Goal: Task Accomplishment & Management: Complete application form

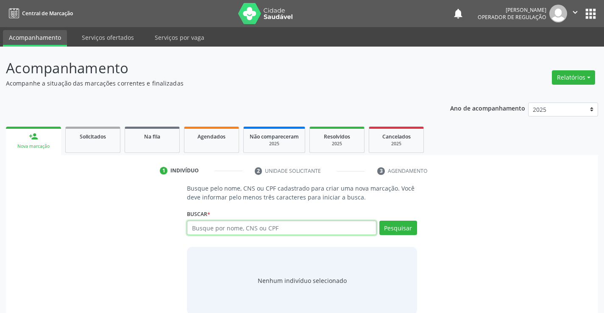
click at [308, 227] on input "text" at bounding box center [281, 228] width 189 height 14
type input "705004046728758"
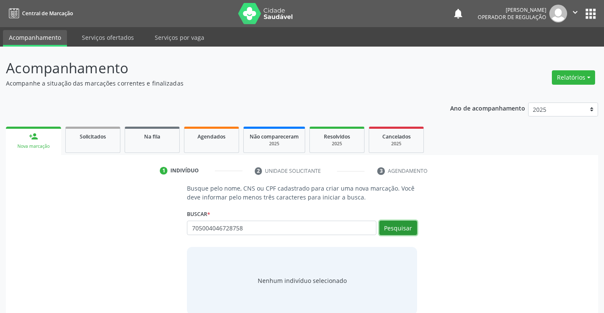
click at [398, 228] on button "Pesquisar" at bounding box center [398, 228] width 38 height 14
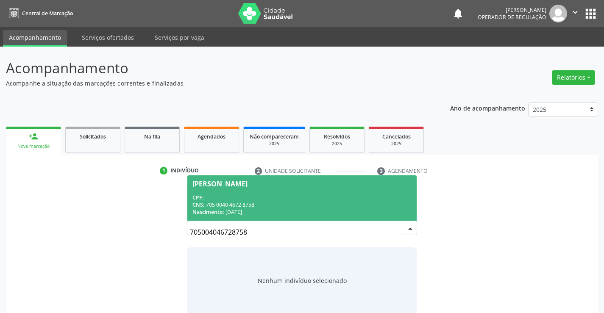
click at [355, 209] on div "Nascimento: 28/02/1992" at bounding box center [301, 212] width 219 height 7
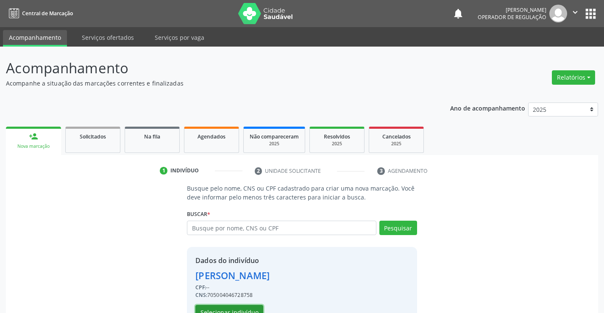
click at [249, 310] on button "Selecionar indivíduo" at bounding box center [229, 312] width 68 height 14
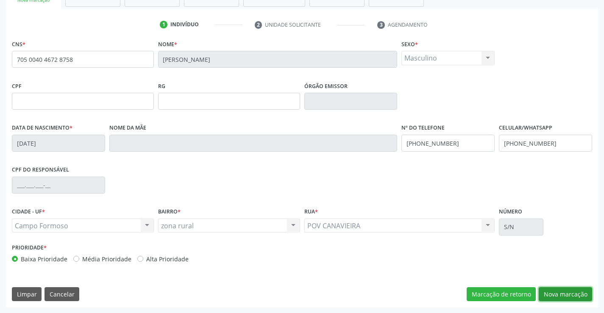
click at [565, 290] on button "Nova marcação" at bounding box center [565, 294] width 53 height 14
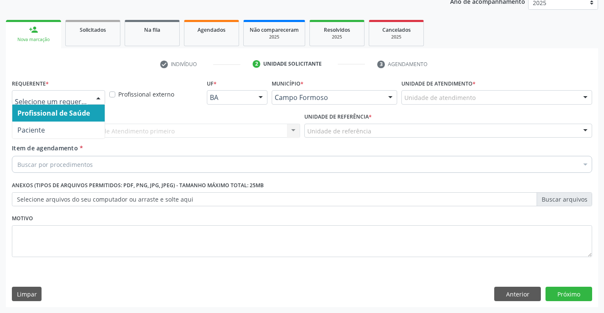
click at [90, 97] on div at bounding box center [58, 97] width 93 height 14
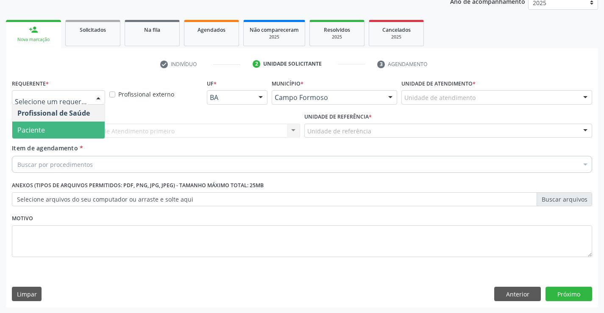
click at [64, 131] on span "Paciente" at bounding box center [58, 130] width 92 height 17
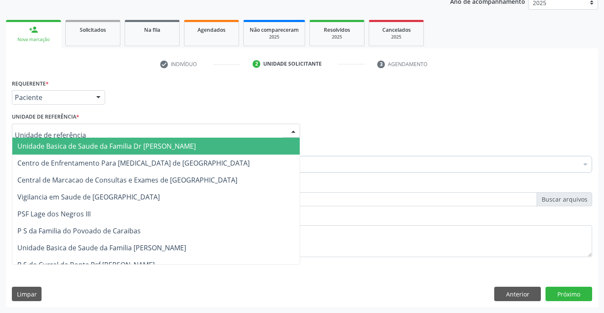
click at [76, 142] on span "Unidade Basica de Saude da Familia Dr [PERSON_NAME]" at bounding box center [106, 146] width 178 height 9
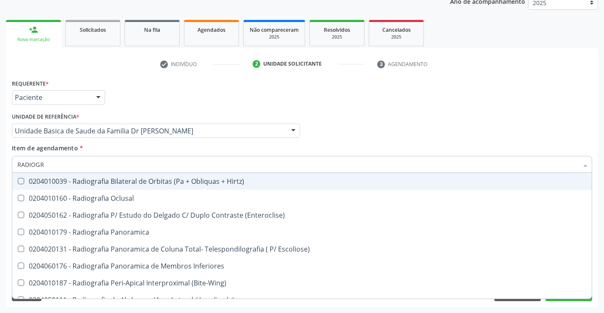
type input "RADIOGRA"
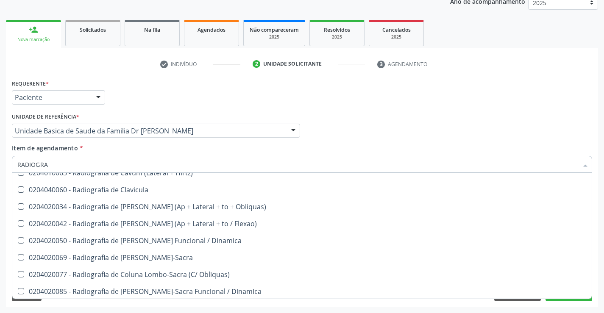
scroll to position [424, 0]
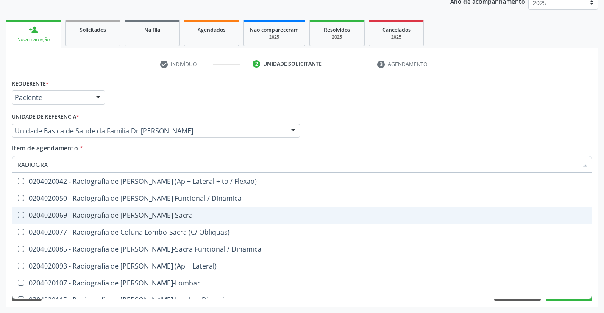
click at [167, 213] on div "0204020069 - Radiografia de [PERSON_NAME]-Sacra" at bounding box center [301, 215] width 569 height 7
checkbox Lombo-Sacra "true"
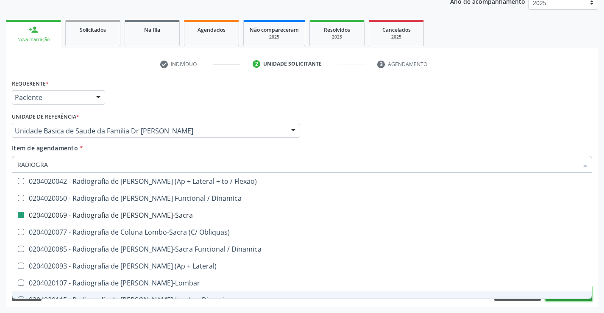
click at [562, 301] on button "Próximo" at bounding box center [569, 294] width 47 height 14
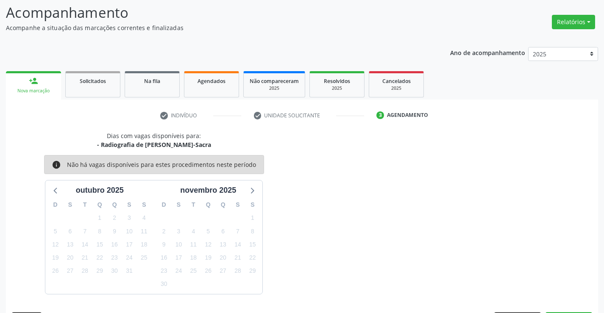
scroll to position [81, 0]
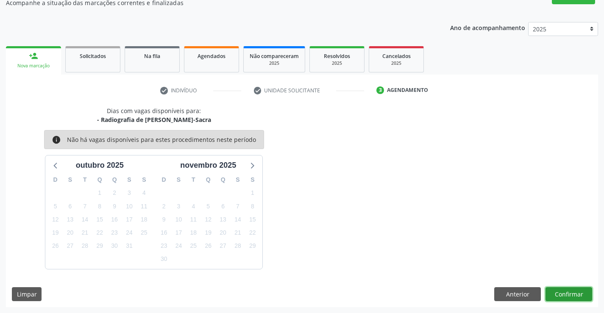
click at [562, 301] on button "Confirmar" at bounding box center [569, 294] width 47 height 14
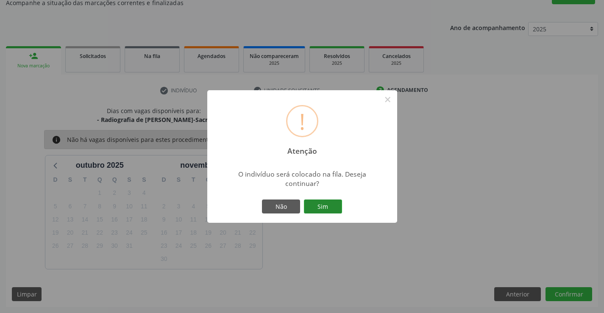
click at [315, 203] on button "Sim" at bounding box center [323, 207] width 38 height 14
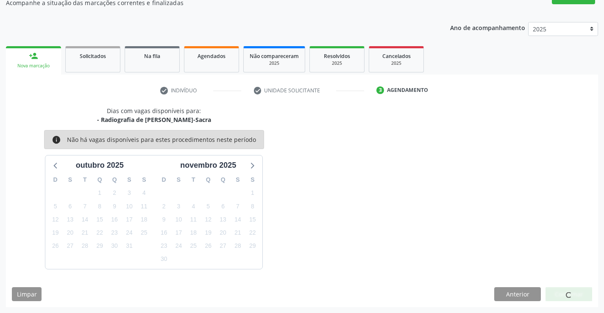
scroll to position [0, 0]
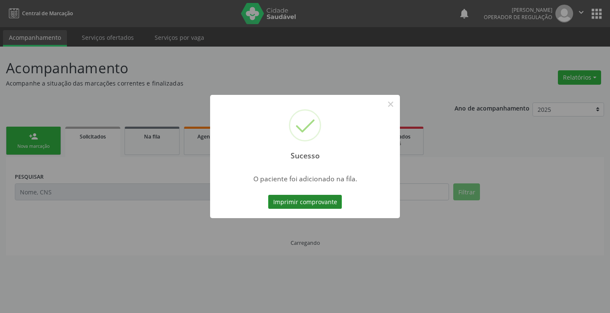
click at [325, 203] on button "Imprimir comprovante" at bounding box center [305, 202] width 74 height 14
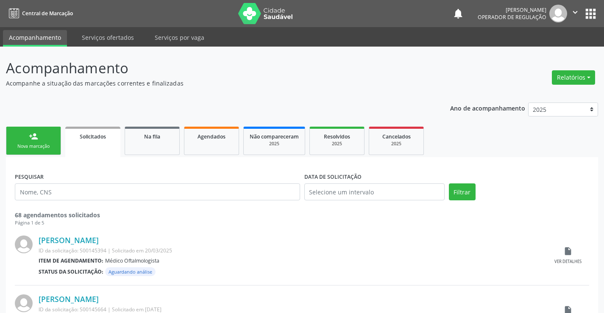
click at [27, 141] on link "person_add Nova marcação" at bounding box center [33, 141] width 55 height 28
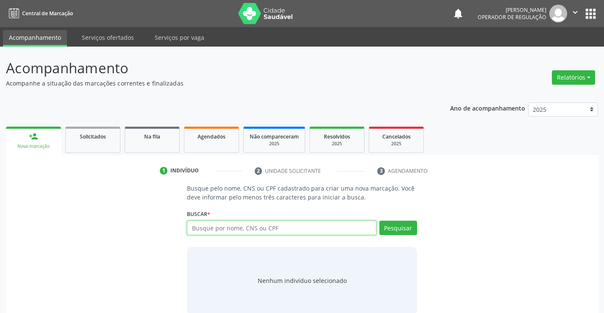
click at [248, 230] on input "text" at bounding box center [281, 228] width 189 height 14
type input "706402685112782"
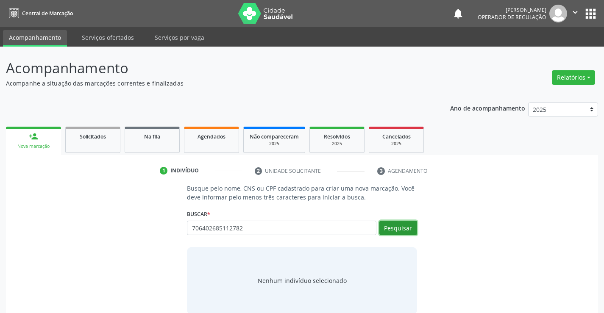
click at [387, 226] on button "Pesquisar" at bounding box center [398, 228] width 38 height 14
type input "706402685112782"
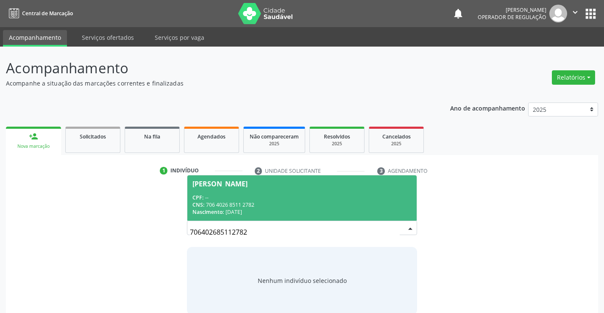
click at [272, 188] on span "Raissa Lima dos Santos CPF: -- CNS: 706 4026 8511 2782 Nascimento: 17/09/2012" at bounding box center [301, 197] width 229 height 45
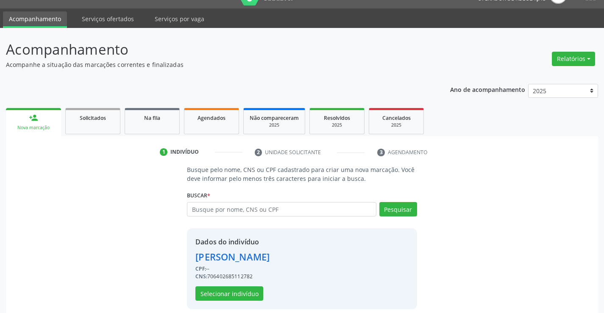
scroll to position [27, 0]
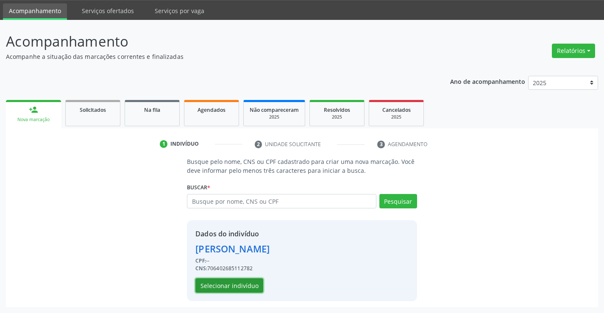
click at [246, 285] on button "Selecionar indivíduo" at bounding box center [229, 285] width 68 height 14
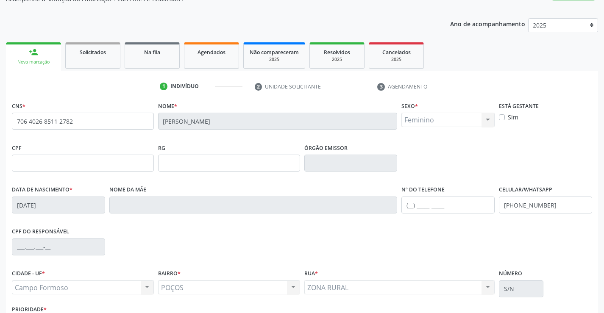
scroll to position [146, 0]
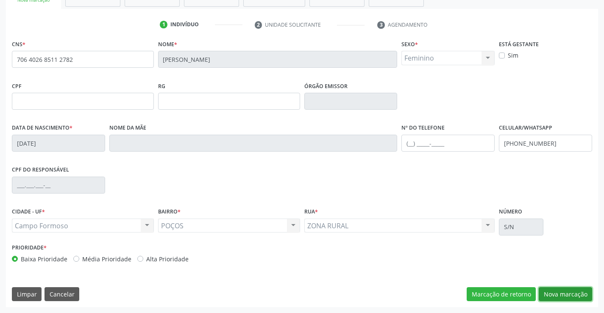
click at [558, 292] on button "Nova marcação" at bounding box center [565, 294] width 53 height 14
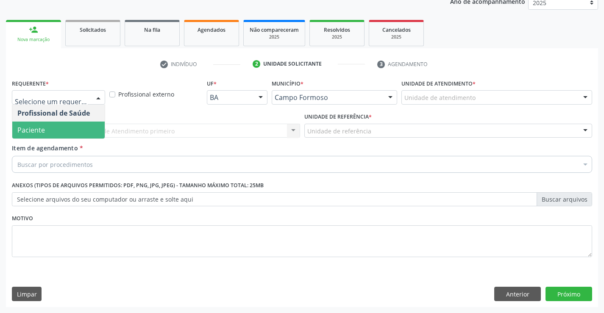
click at [52, 131] on span "Paciente" at bounding box center [58, 130] width 92 height 17
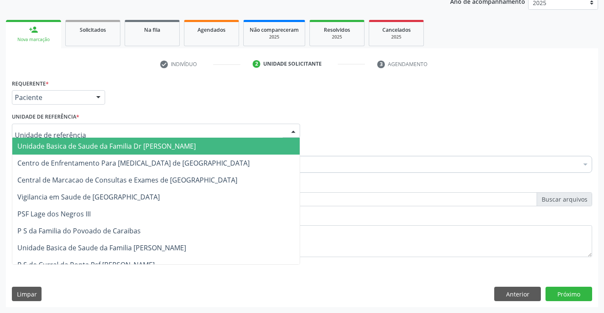
click at [69, 142] on span "Unidade Basica de Saude da Familia Dr [PERSON_NAME]" at bounding box center [106, 146] width 178 height 9
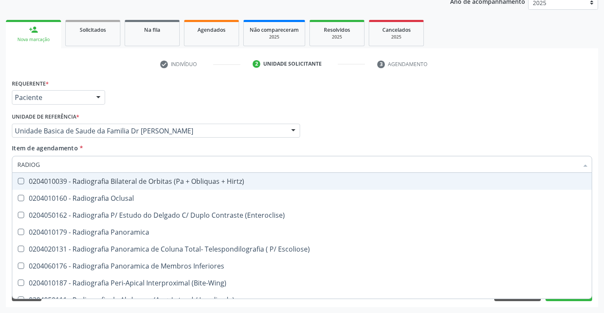
type input "RADIOGR"
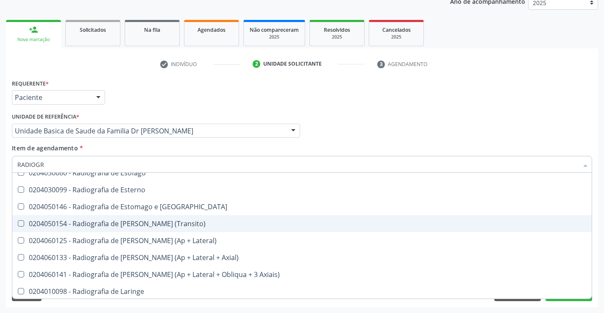
scroll to position [763, 0]
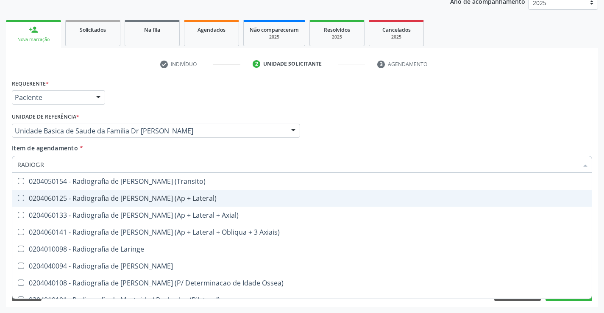
click at [172, 198] on div "0204060125 - Radiografia de [PERSON_NAME] (Ap + Lateral)" at bounding box center [301, 198] width 569 height 7
checkbox Lateral\) "true"
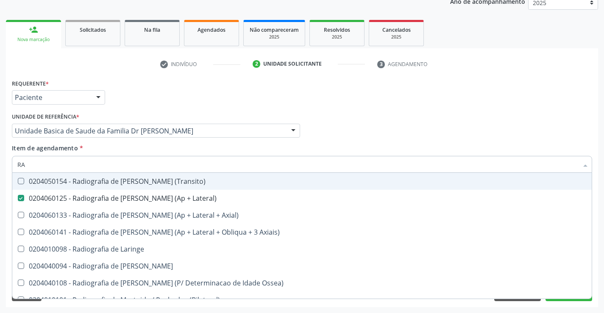
type input "R"
checkbox Lateral\) "false"
checkbox Hirtz\) "false"
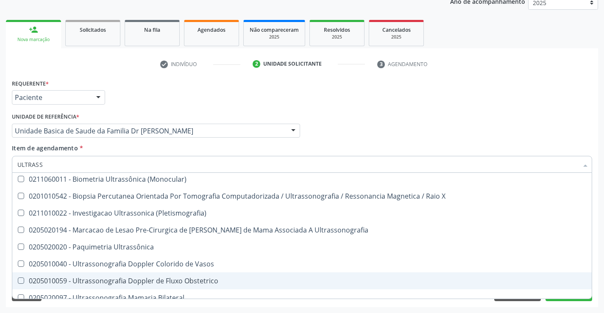
scroll to position [0, 0]
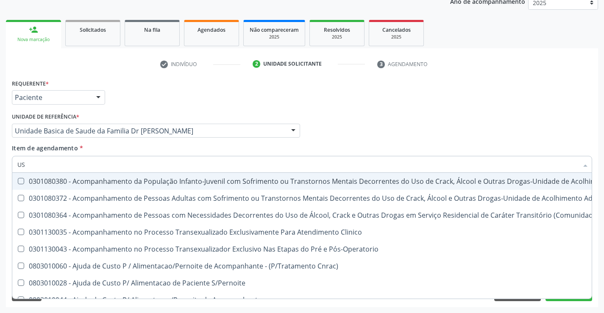
type input "USG"
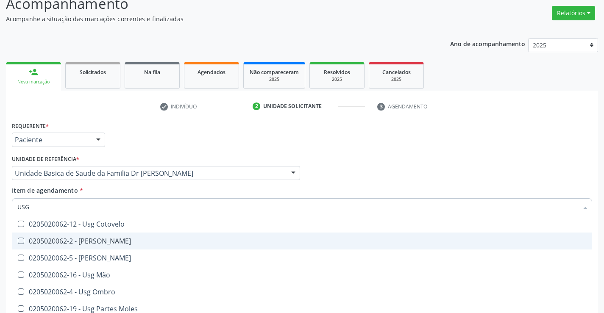
scroll to position [85, 0]
click at [118, 244] on div "0205020062-2 - Usg Coxa" at bounding box center [301, 240] width 569 height 7
checkbox Coxa "true"
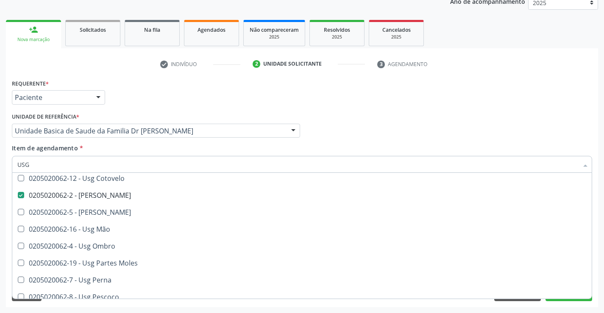
scroll to position [69, 0]
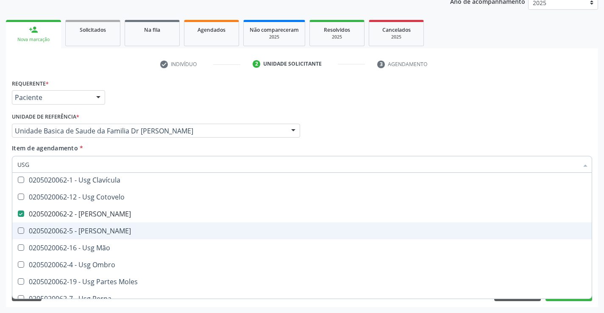
click at [117, 234] on div "0205020062-5 - Usg Joelho" at bounding box center [301, 231] width 569 height 7
checkbox Joelho "true"
type input "US"
checkbox Coxa "false"
checkbox Joelho "false"
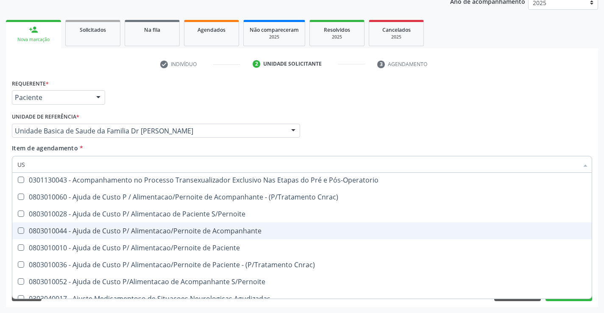
type input "U"
checkbox Coxa "false"
checkbox Joelho "false"
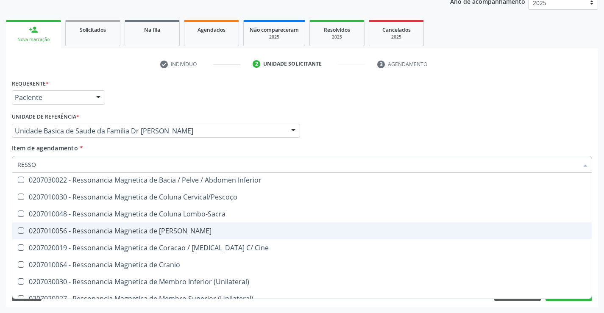
type input "RESSON"
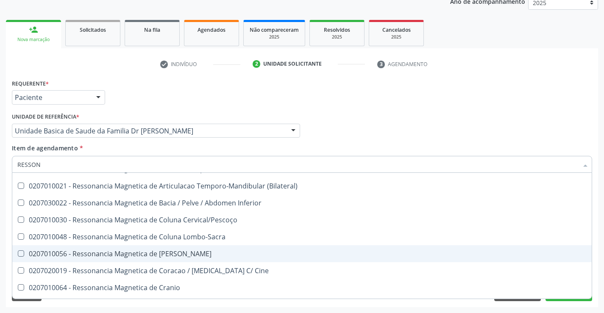
scroll to position [27, 0]
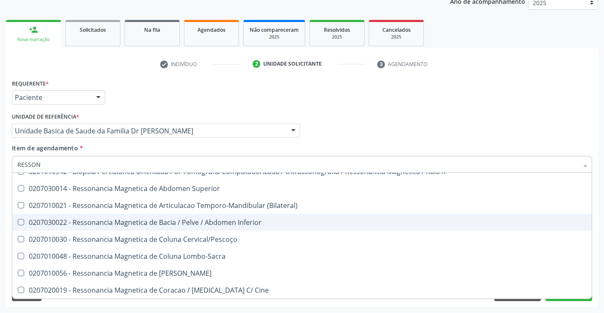
click at [237, 225] on div "0207030022 - Ressonancia Magnetica de Bacia / Pelve / Abdomen Inferior" at bounding box center [301, 222] width 569 height 7
checkbox Inferior "true"
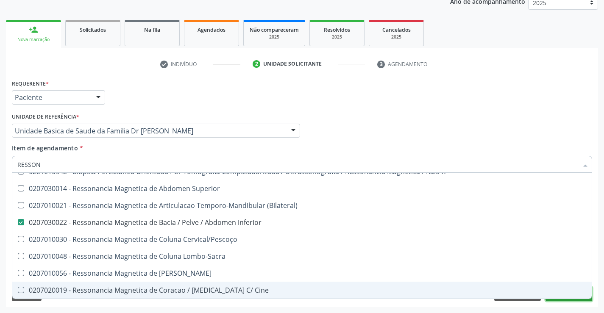
click at [562, 300] on button "Próximo" at bounding box center [569, 294] width 47 height 14
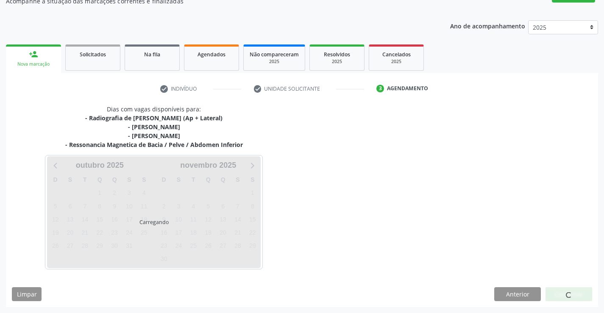
scroll to position [107, 0]
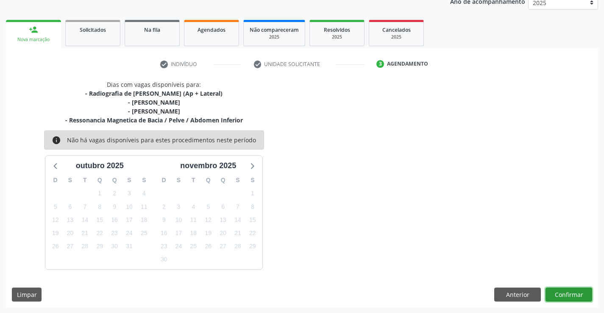
click at [563, 295] on button "Confirmar" at bounding box center [569, 295] width 47 height 14
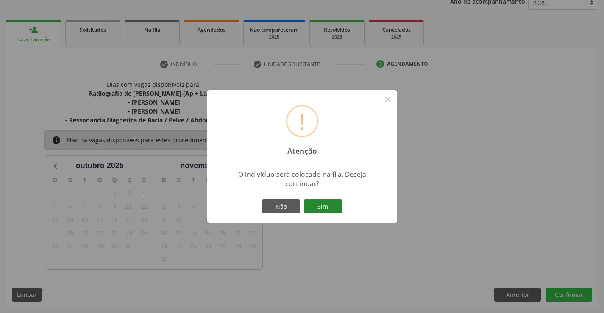
click at [331, 208] on button "Sim" at bounding box center [323, 207] width 38 height 14
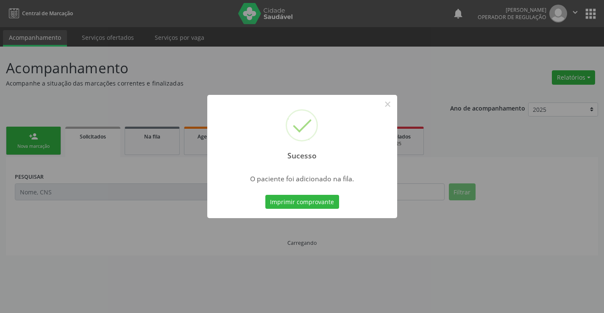
scroll to position [0, 0]
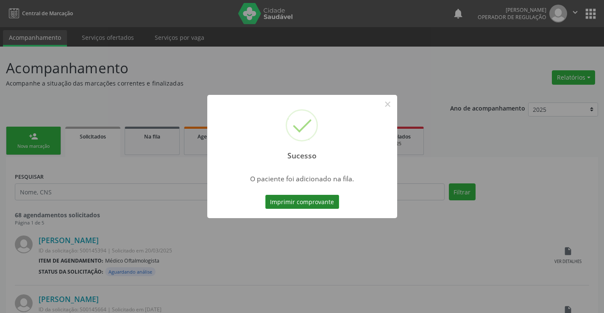
click at [331, 205] on button "Imprimir comprovante" at bounding box center [302, 202] width 74 height 14
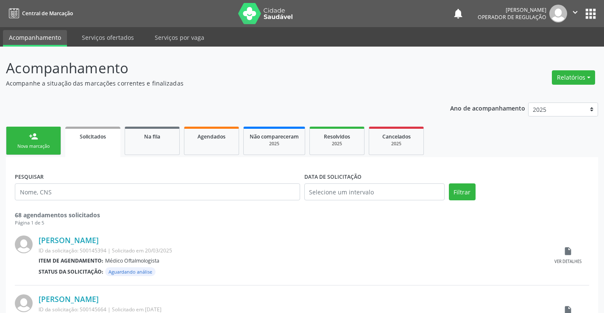
click at [43, 138] on link "person_add Nova marcação" at bounding box center [33, 141] width 55 height 28
drag, startPoint x: 43, startPoint y: 138, endPoint x: 50, endPoint y: 152, distance: 15.5
click at [43, 138] on link "person_add Nova marcação" at bounding box center [33, 141] width 55 height 28
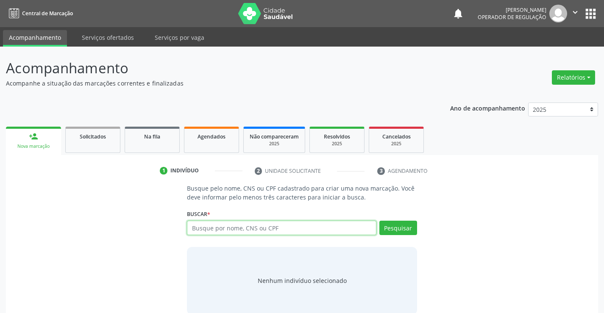
click at [228, 230] on input "text" at bounding box center [281, 228] width 189 height 14
type input "700702967736978"
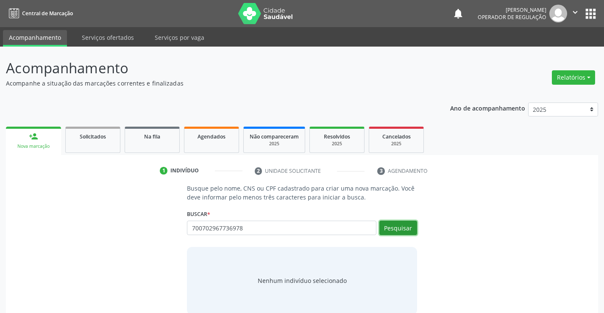
click at [411, 228] on button "Pesquisar" at bounding box center [398, 228] width 38 height 14
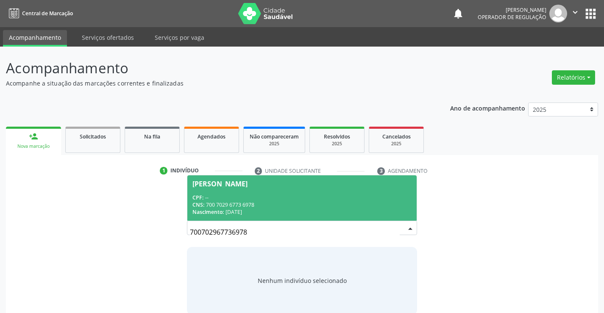
click at [335, 198] on div "CPF: --" at bounding box center [301, 197] width 219 height 7
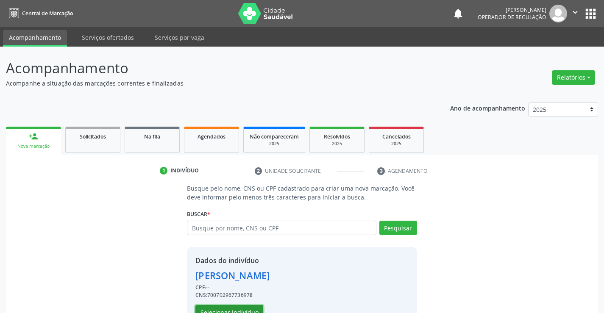
click at [239, 307] on button "Selecionar indivíduo" at bounding box center [229, 312] width 68 height 14
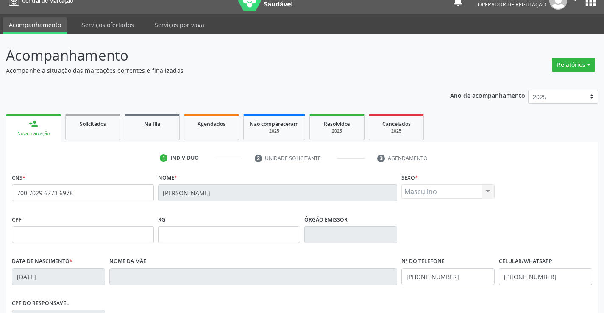
scroll to position [146, 0]
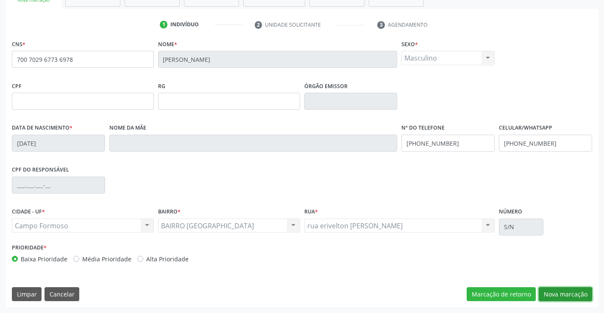
click at [560, 294] on button "Nova marcação" at bounding box center [565, 294] width 53 height 14
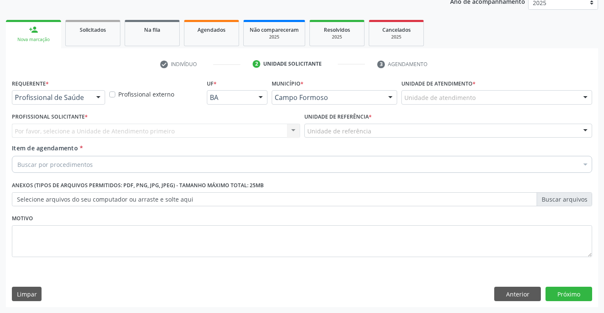
scroll to position [107, 0]
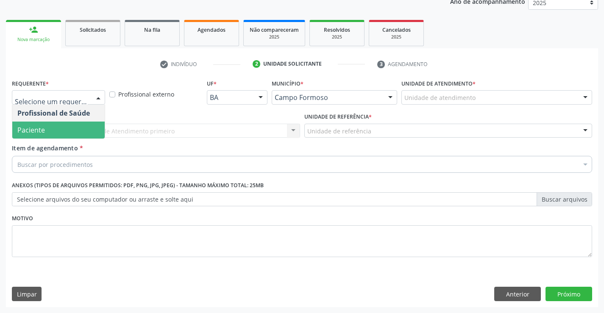
click at [67, 125] on span "Paciente" at bounding box center [58, 130] width 92 height 17
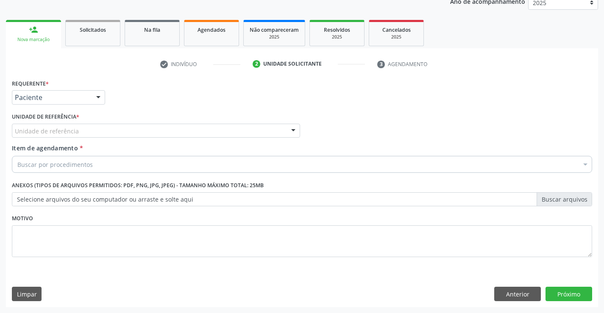
click at [86, 130] on div "Unidade de referência" at bounding box center [156, 131] width 288 height 14
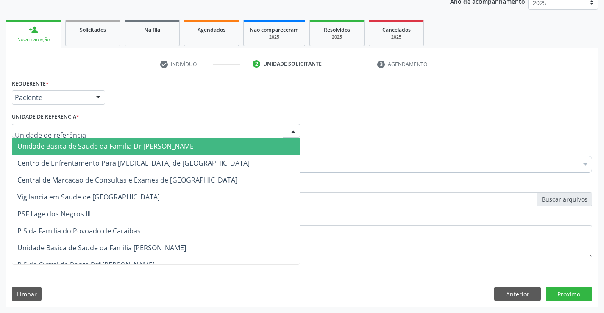
click at [87, 143] on span "Unidade Basica de Saude da Familia Dr [PERSON_NAME]" at bounding box center [106, 146] width 178 height 9
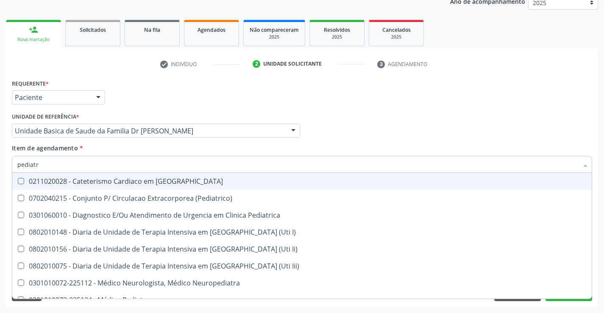
type input "pediatra"
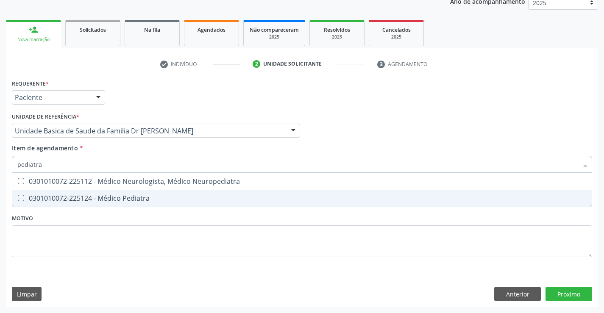
click at [105, 197] on div "0301010072-225124 - Médico Pediatra" at bounding box center [301, 198] width 569 height 7
checkbox Pediatra "true"
click at [582, 297] on div "Requerente * Paciente Profissional de Saúde Paciente Nenhum resultado encontrad…" at bounding box center [302, 192] width 592 height 230
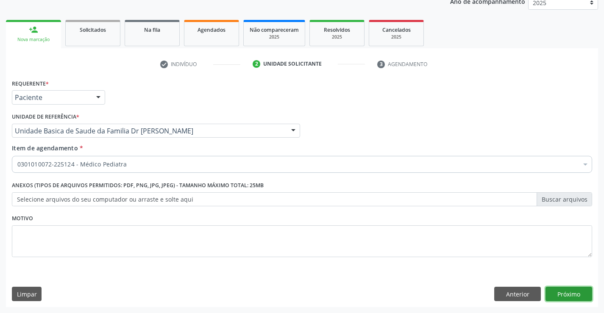
click at [579, 292] on button "Próximo" at bounding box center [569, 294] width 47 height 14
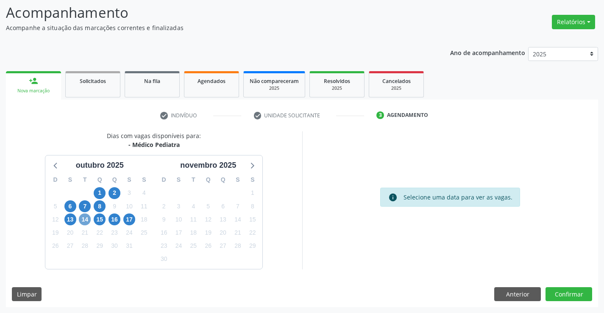
click at [85, 223] on span "14" at bounding box center [85, 220] width 12 height 12
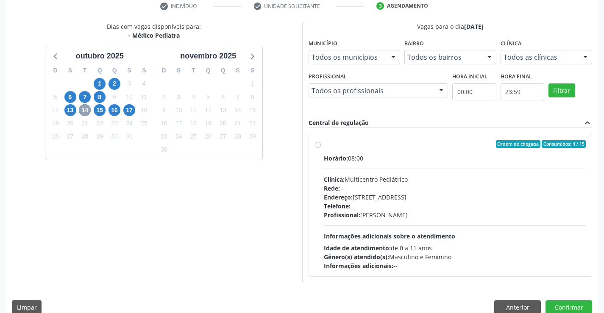
scroll to position [178, 0]
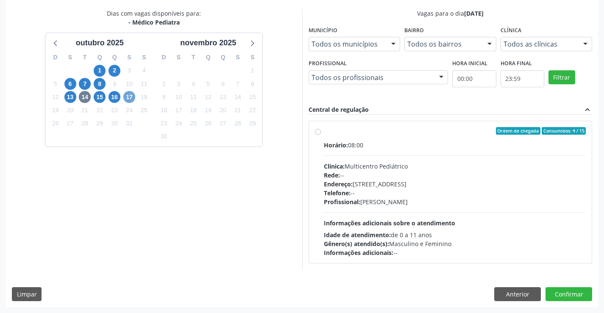
click at [128, 98] on span "17" at bounding box center [129, 97] width 12 height 12
click at [324, 132] on label "Ordem de chegada Consumidos: 2 / 15 Horário: 07:00 Clínica: Multicentro Pediátr…" at bounding box center [455, 192] width 262 height 130
click at [319, 132] on input "Ordem de chegada Consumidos: 2 / 15 Horário: 07:00 Clínica: Multicentro Pediátr…" at bounding box center [318, 131] width 6 height 8
radio input "true"
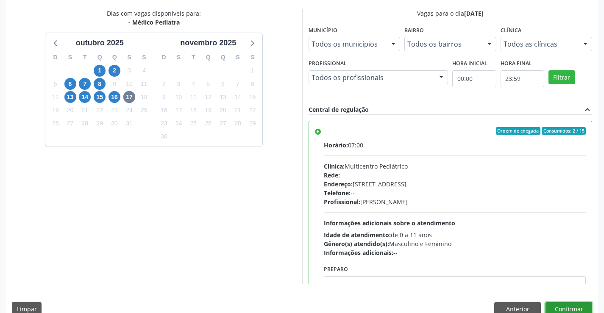
click at [568, 306] on button "Confirmar" at bounding box center [569, 309] width 47 height 14
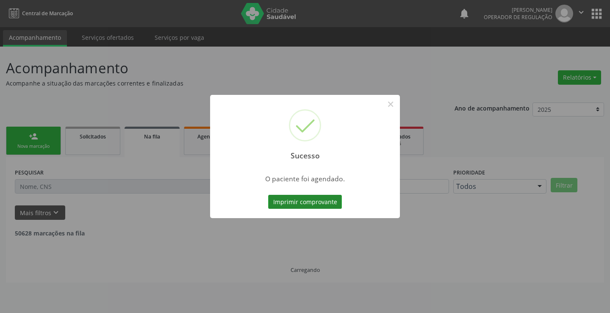
click at [324, 202] on button "Imprimir comprovante" at bounding box center [305, 202] width 74 height 14
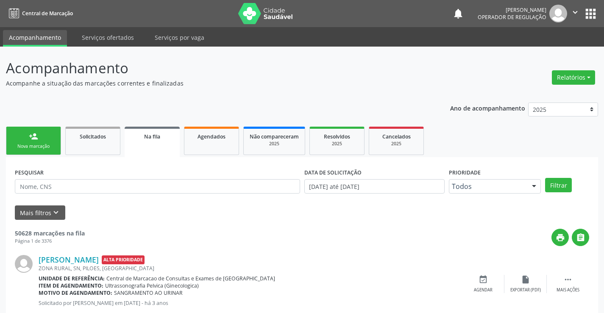
click at [36, 134] on div "person_add" at bounding box center [33, 136] width 9 height 9
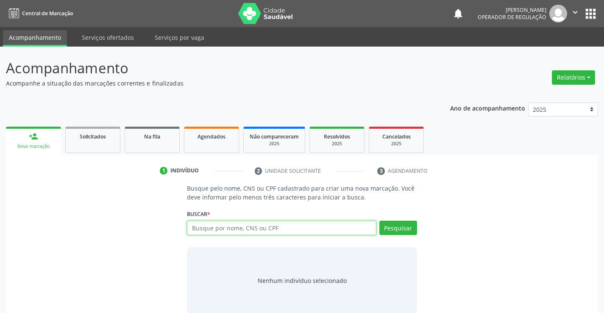
click at [245, 227] on input "text" at bounding box center [281, 228] width 189 height 14
type input "700702967736978"
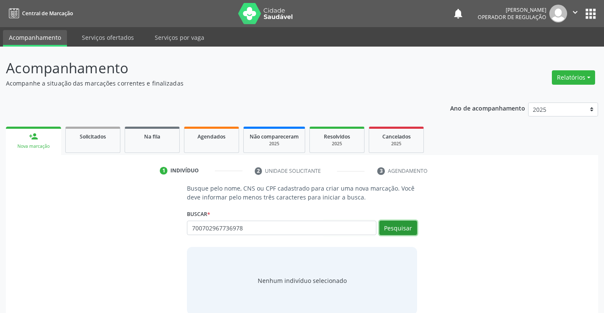
click at [402, 232] on button "Pesquisar" at bounding box center [398, 228] width 38 height 14
type input "700702967736978"
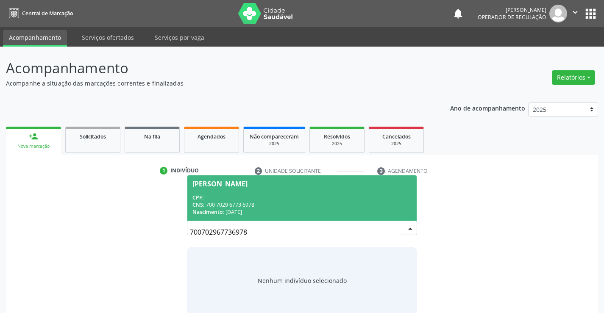
click at [321, 192] on span "Jose Arthur Gabriel Costa Silva CPF: -- CNS: 700 7029 6773 6978 Nascimento: 19/…" at bounding box center [301, 197] width 229 height 45
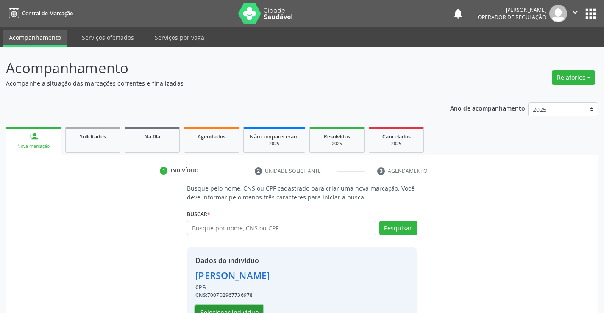
click at [217, 308] on button "Selecionar indivíduo" at bounding box center [229, 312] width 68 height 14
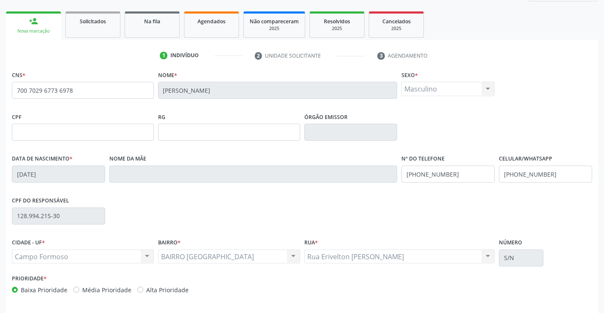
scroll to position [146, 0]
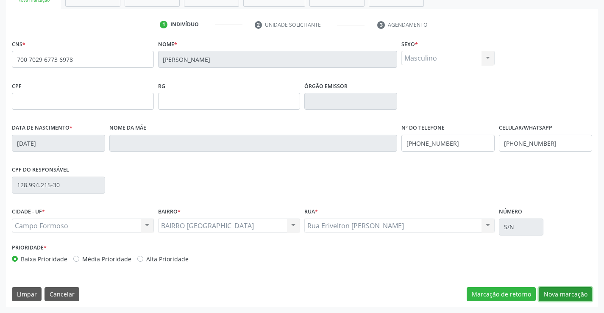
click at [565, 293] on button "Nova marcação" at bounding box center [565, 294] width 53 height 14
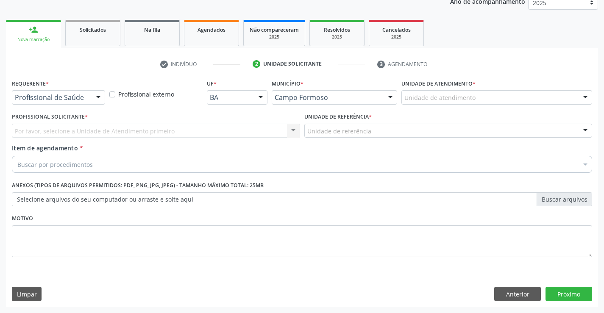
scroll to position [107, 0]
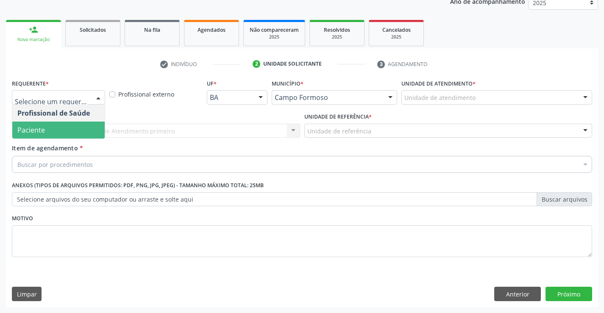
click at [43, 134] on span "Paciente" at bounding box center [31, 129] width 28 height 9
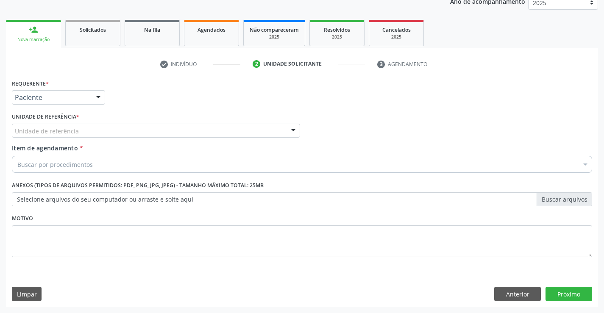
click at [62, 125] on div "Unidade de referência" at bounding box center [156, 131] width 288 height 14
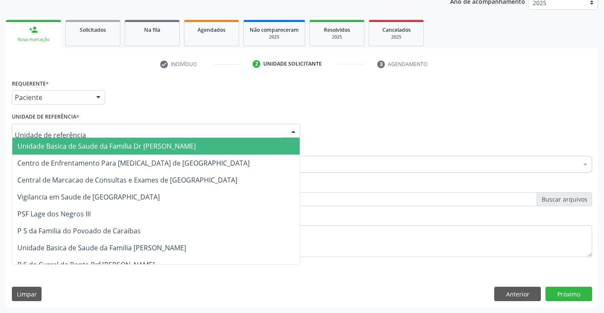
click at [70, 145] on span "Unidade Basica de Saude da Familia Dr [PERSON_NAME]" at bounding box center [106, 146] width 178 height 9
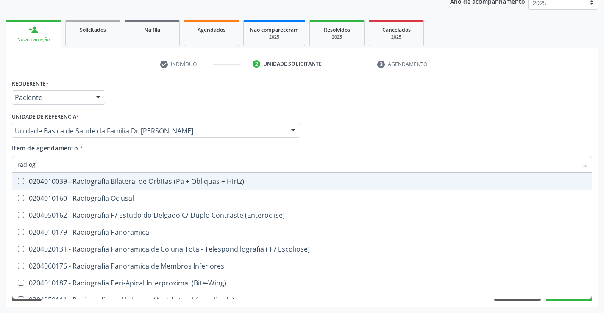
type input "radiogr"
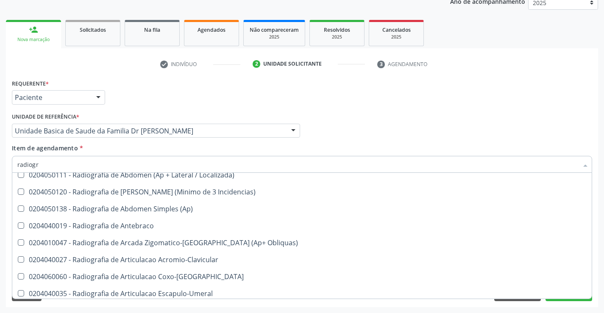
scroll to position [127, 0]
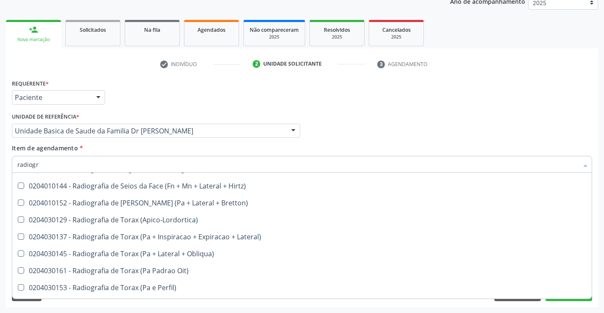
scroll to position [1060, 0]
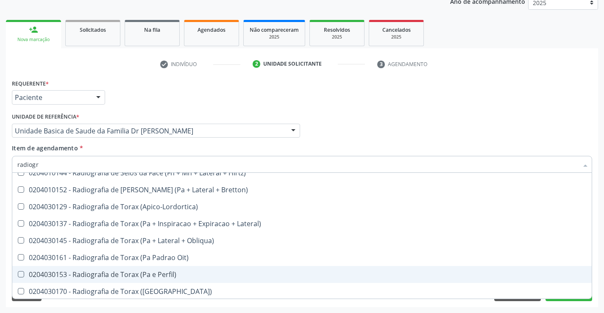
click at [172, 276] on div "0204030153 - Radiografia de Torax (Pa e Perfil)" at bounding box center [301, 274] width 569 height 7
checkbox Perfil\) "true"
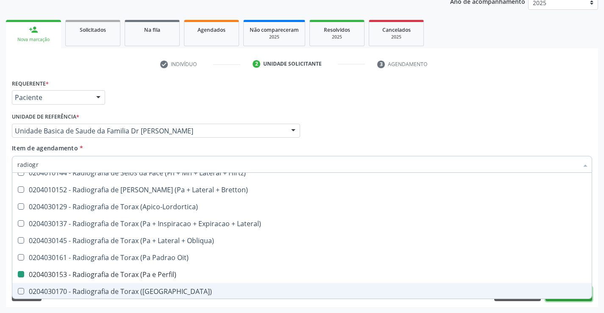
click at [568, 299] on button "Próximo" at bounding box center [569, 294] width 47 height 14
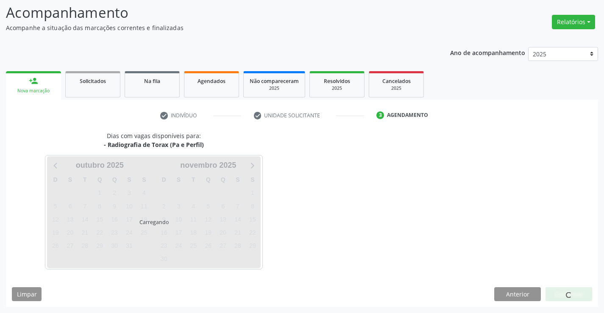
scroll to position [81, 0]
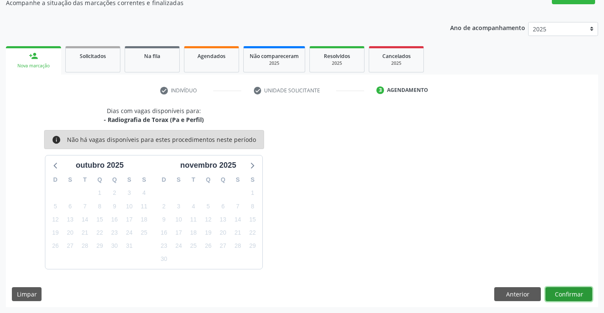
click at [568, 292] on button "Confirmar" at bounding box center [569, 294] width 47 height 14
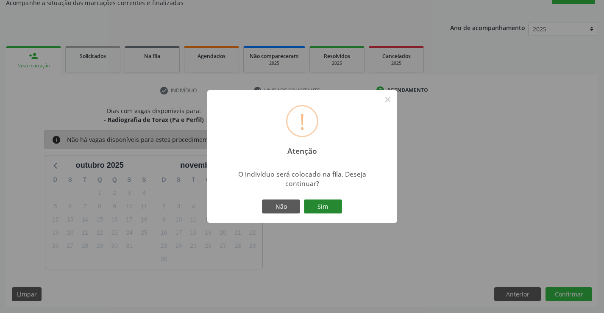
click at [319, 203] on button "Sim" at bounding box center [323, 207] width 38 height 14
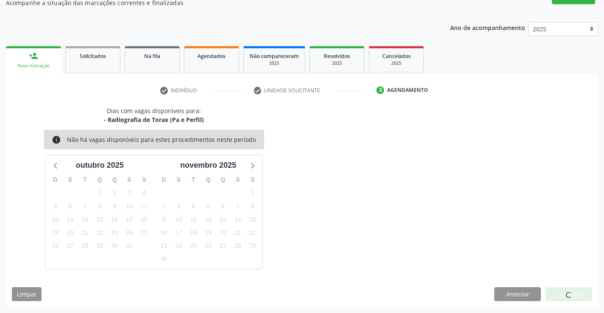
scroll to position [0, 0]
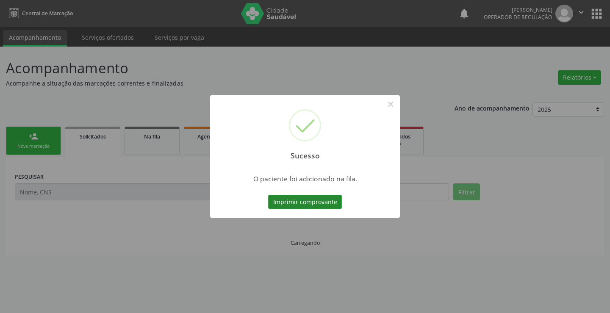
click at [331, 203] on button "Imprimir comprovante" at bounding box center [305, 202] width 74 height 14
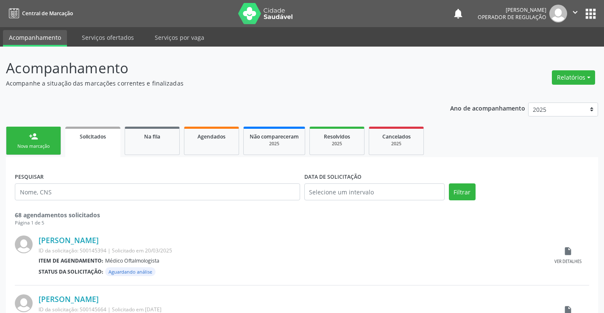
click at [47, 137] on link "person_add Nova marcação" at bounding box center [33, 141] width 55 height 28
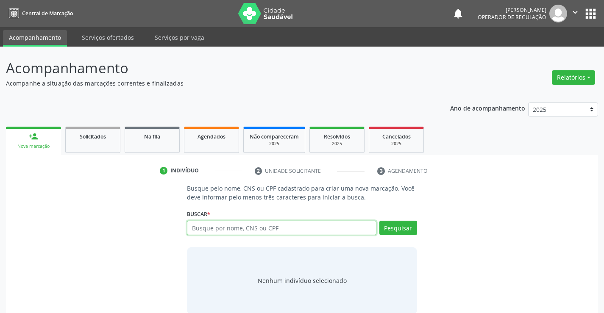
click at [321, 226] on input "text" at bounding box center [281, 228] width 189 height 14
type input "700508119406958"
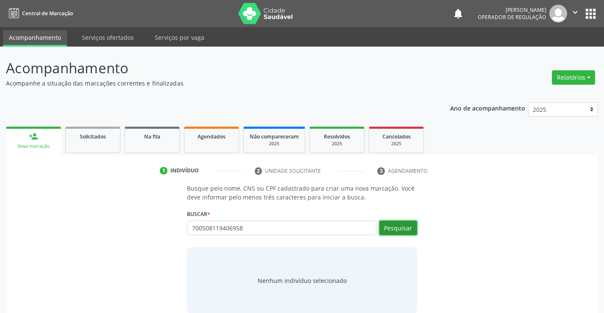
click at [411, 227] on button "Pesquisar" at bounding box center [398, 228] width 38 height 14
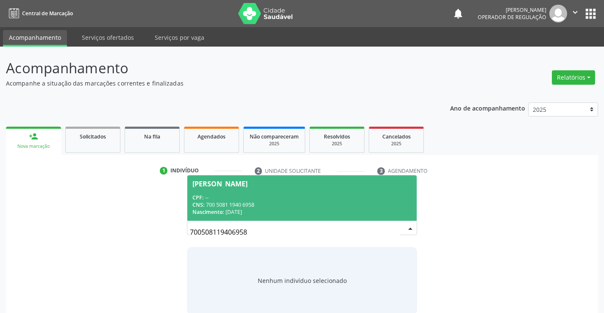
click at [342, 196] on div "CPF: --" at bounding box center [301, 197] width 219 height 7
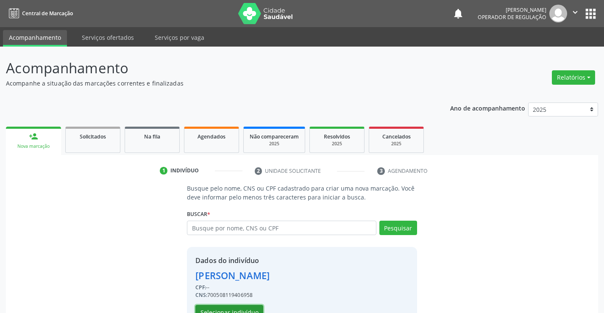
click at [241, 310] on button "Selecionar indivíduo" at bounding box center [229, 312] width 68 height 14
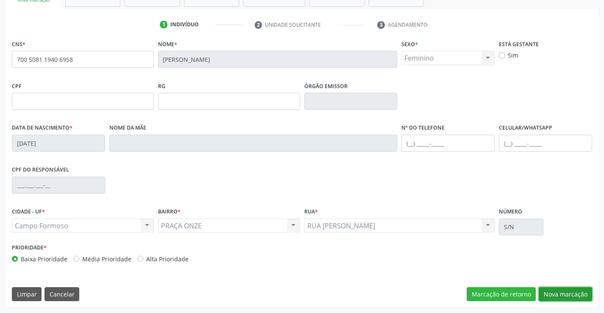
click at [562, 298] on button "Nova marcação" at bounding box center [565, 294] width 53 height 14
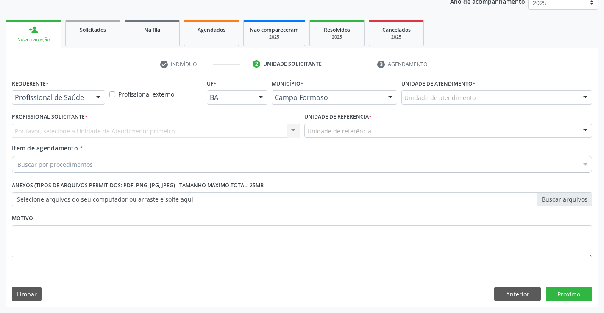
scroll to position [107, 0]
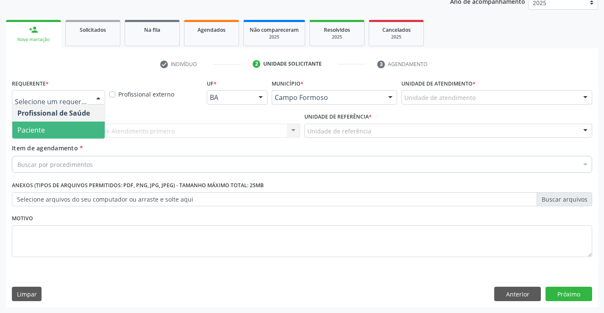
click at [53, 130] on span "Paciente" at bounding box center [58, 130] width 92 height 17
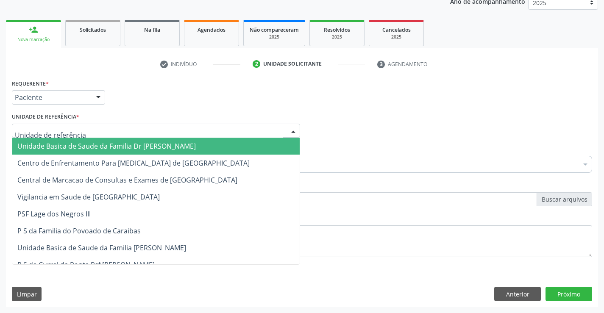
click at [64, 142] on span "Unidade Basica de Saude da Familia Dr [PERSON_NAME]" at bounding box center [106, 146] width 178 height 9
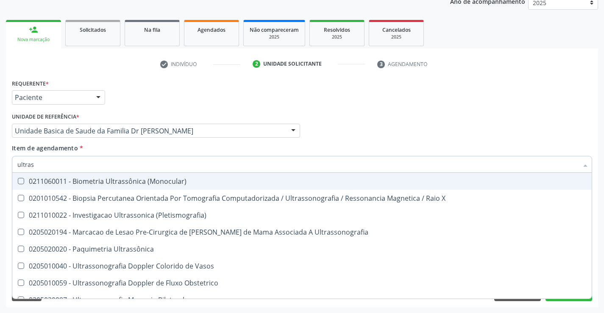
type input "ultrass"
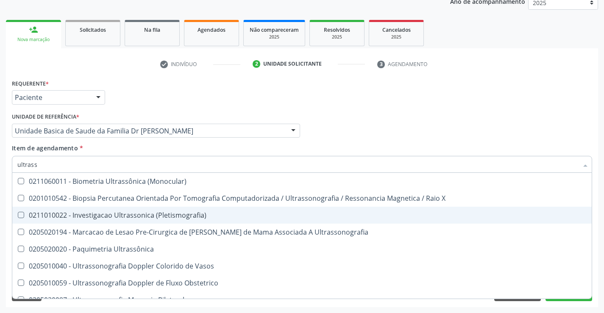
scroll to position [42, 0]
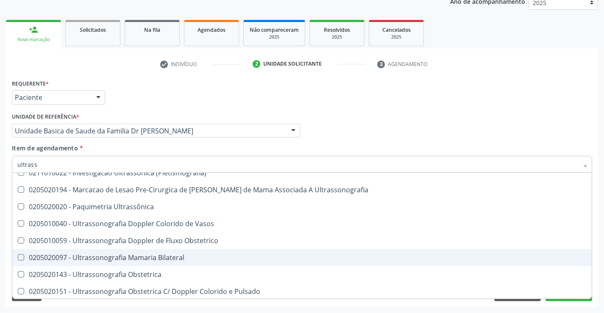
click at [173, 259] on div "0205020097 - Ultrassonografia Mamaria Bilateral" at bounding box center [301, 257] width 569 height 7
checkbox Bilateral "true"
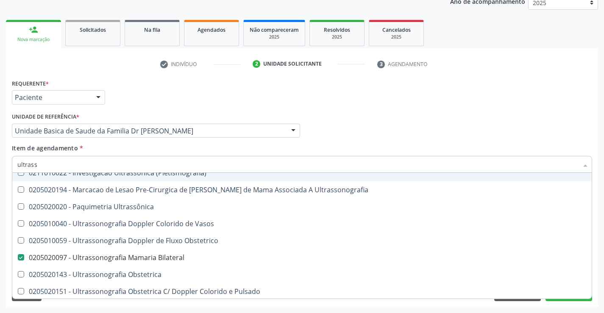
click at [136, 164] on input "ultrass" at bounding box center [297, 164] width 561 height 17
type input "ultra"
checkbox Bilateral "false"
checkbox Obstetrica "true"
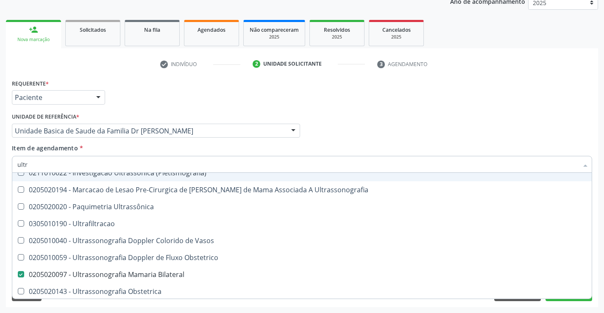
type input "ult"
checkbox Bilateral "false"
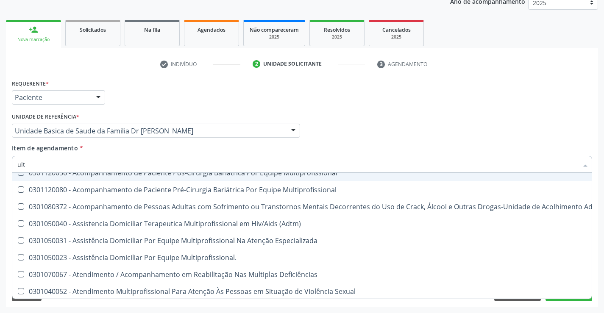
type input "ul"
checkbox Bilateral "false"
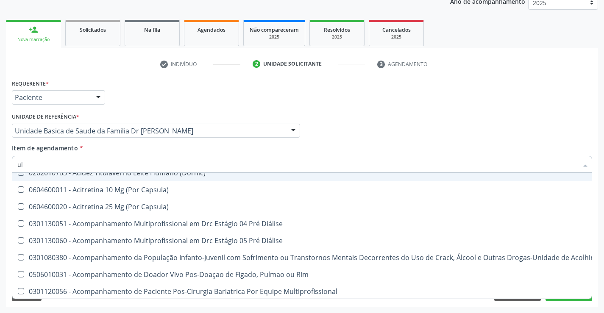
type input "u"
checkbox Bilateral "false"
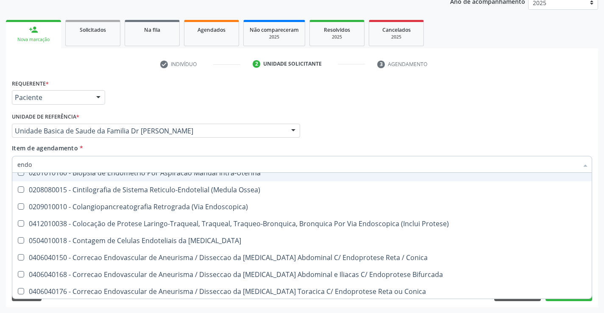
type input "endos"
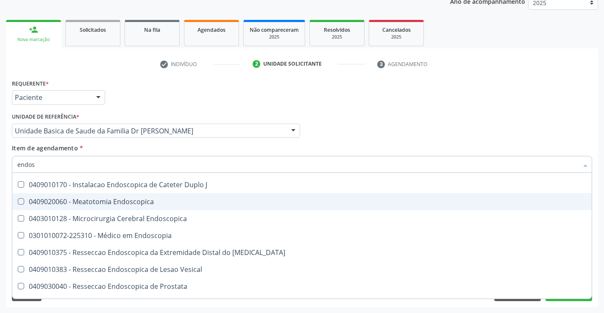
scroll to position [170, 0]
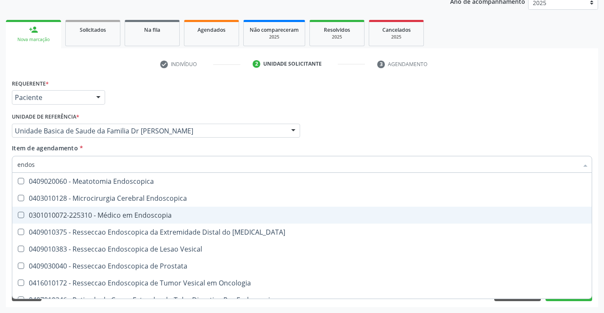
click at [161, 212] on div "0301010072-225310 - Médico em Endoscopia" at bounding box center [301, 215] width 569 height 7
checkbox Endoscopia "true"
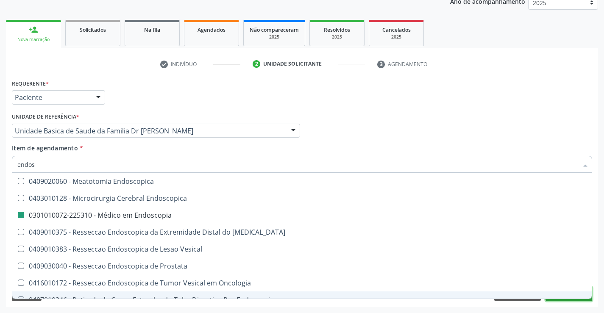
click at [573, 300] on button "Próximo" at bounding box center [569, 294] width 47 height 14
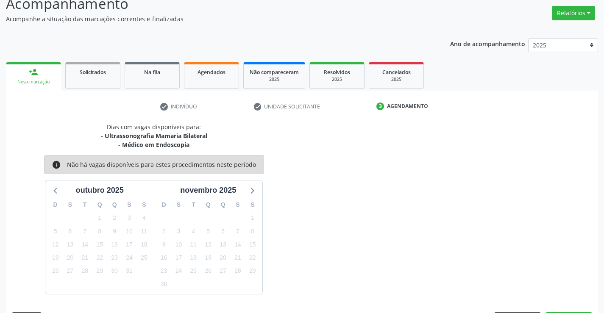
scroll to position [89, 0]
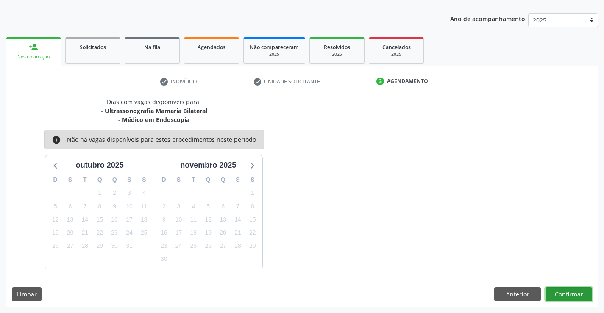
click at [572, 293] on button "Confirmar" at bounding box center [569, 294] width 47 height 14
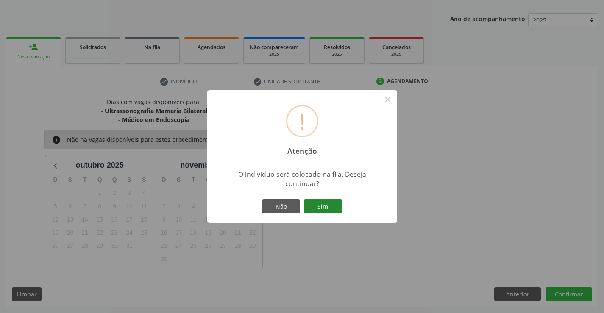
click at [340, 208] on button "Sim" at bounding box center [323, 207] width 38 height 14
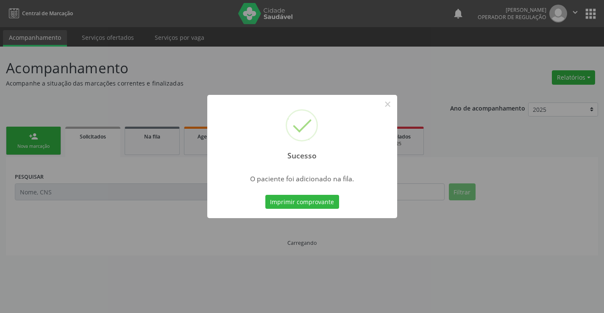
scroll to position [0, 0]
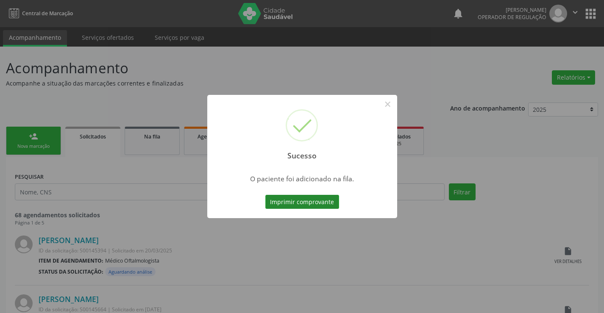
click at [319, 197] on button "Imprimir comprovante" at bounding box center [302, 202] width 74 height 14
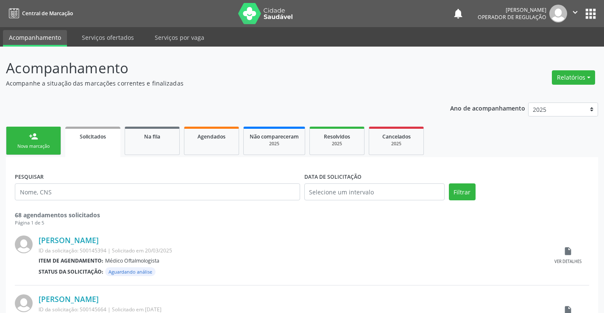
click at [46, 144] on div "Nova marcação" at bounding box center [33, 146] width 42 height 6
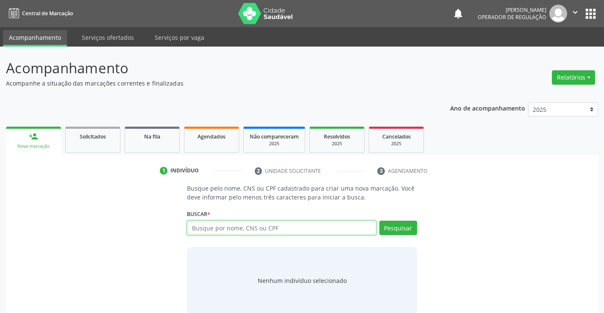
click at [249, 233] on input "text" at bounding box center [281, 228] width 189 height 14
type input "702501757781540"
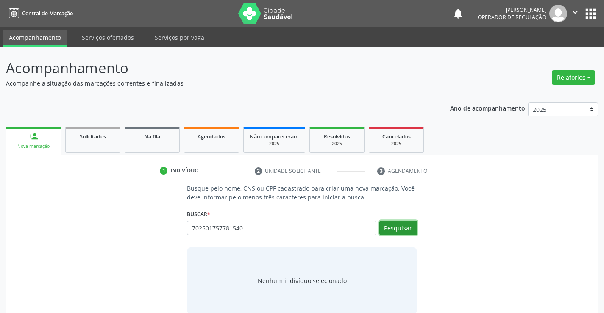
click at [407, 228] on button "Pesquisar" at bounding box center [398, 228] width 38 height 14
type input "702501757781540"
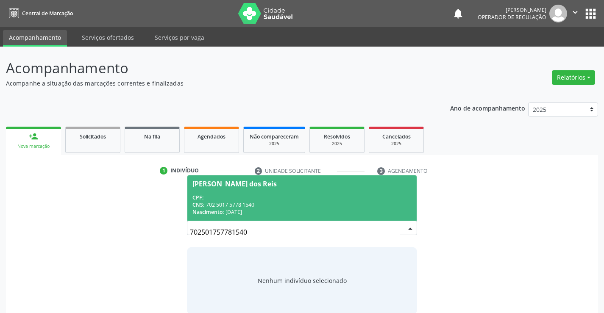
click at [336, 195] on div "CPF: --" at bounding box center [301, 197] width 219 height 7
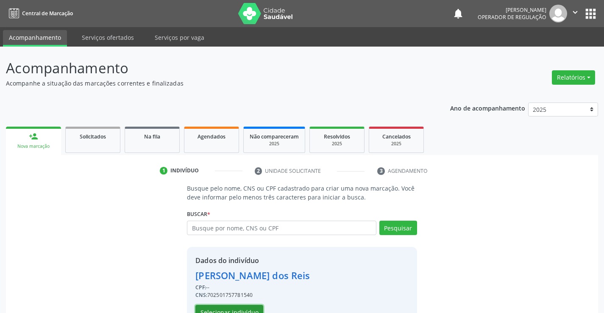
click at [256, 307] on button "Selecionar indivíduo" at bounding box center [229, 312] width 68 height 14
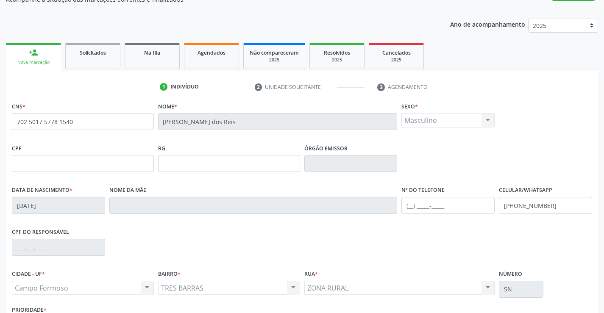
scroll to position [146, 0]
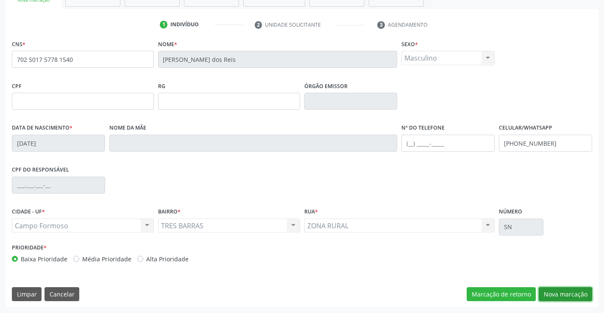
click at [572, 293] on button "Nova marcação" at bounding box center [565, 294] width 53 height 14
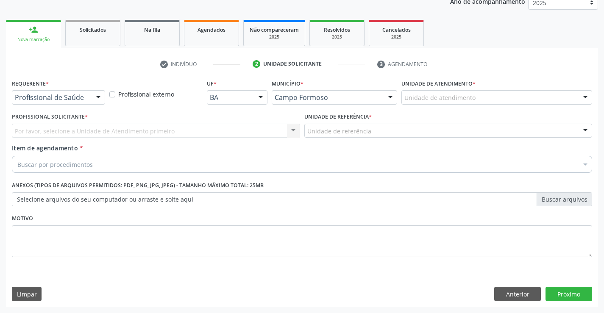
scroll to position [107, 0]
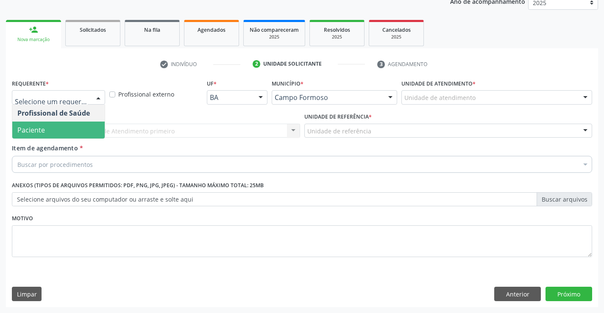
click at [57, 131] on span "Paciente" at bounding box center [58, 130] width 92 height 17
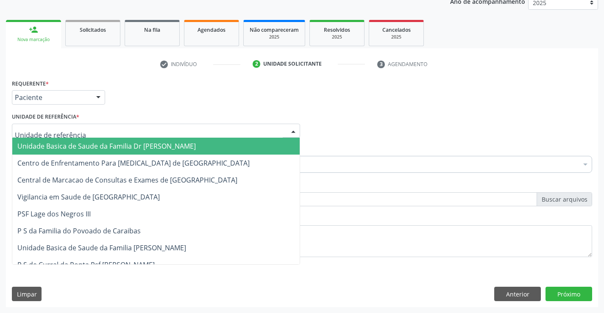
drag, startPoint x: 78, startPoint y: 144, endPoint x: 78, endPoint y: 156, distance: 11.9
click at [78, 145] on span "Unidade Basica de Saude da Familia Dr [PERSON_NAME]" at bounding box center [106, 146] width 178 height 9
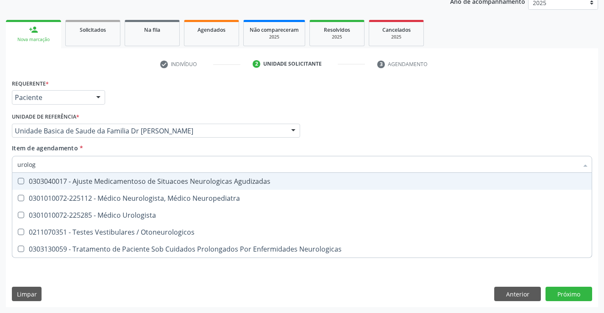
type input "urologi"
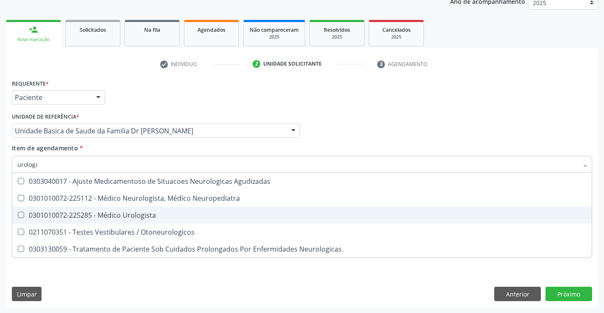
click at [121, 212] on div "0301010072-225285 - Médico Urologista" at bounding box center [301, 215] width 569 height 7
checkbox Urologista "true"
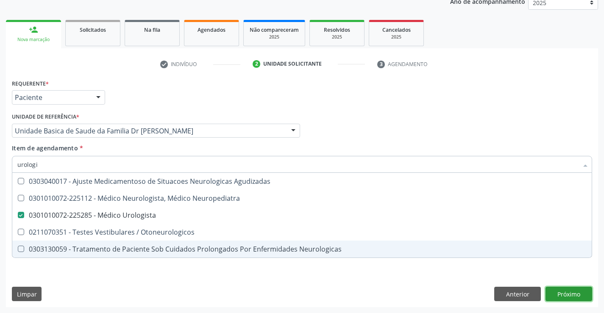
click at [575, 293] on div "Requerente * Paciente Profissional de Saúde Paciente Nenhum resultado encontrad…" at bounding box center [302, 192] width 592 height 230
checkbox Neuropediatra "true"
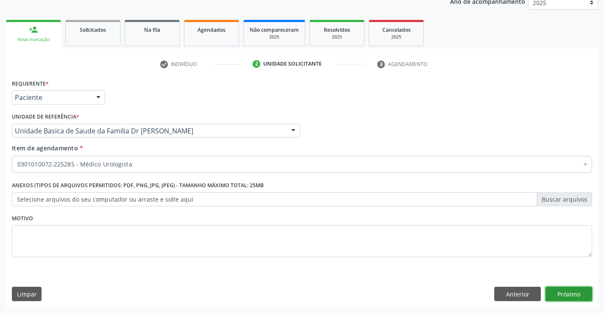
click at [566, 293] on button "Próximo" at bounding box center [569, 294] width 47 height 14
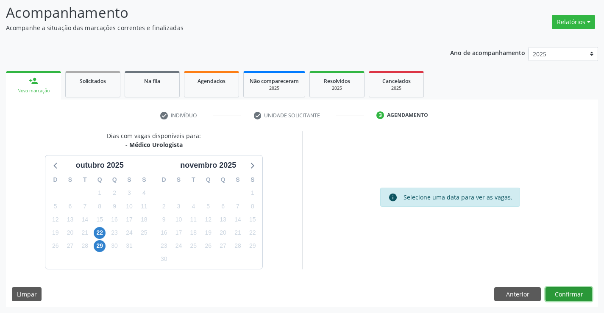
click at [558, 294] on button "Confirmar" at bounding box center [569, 294] width 47 height 14
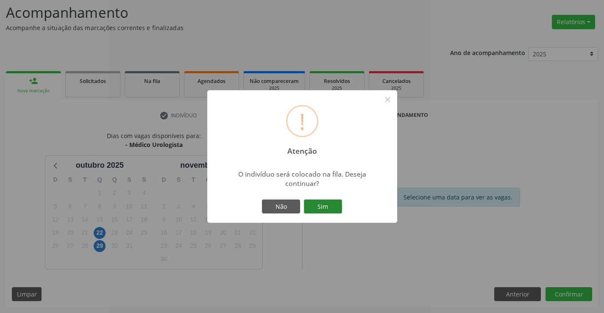
click at [329, 209] on button "Sim" at bounding box center [323, 207] width 38 height 14
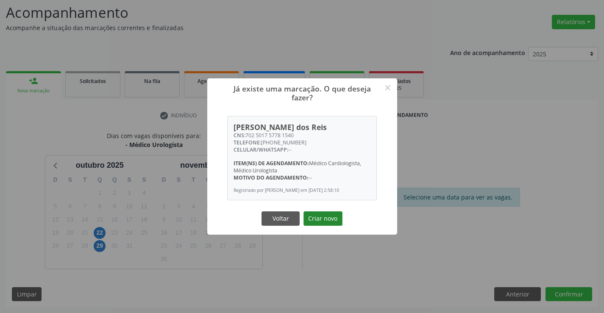
click at [327, 223] on button "Criar novo" at bounding box center [322, 219] width 39 height 14
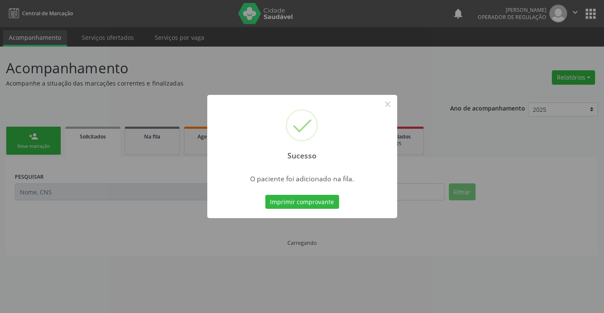
scroll to position [0, 0]
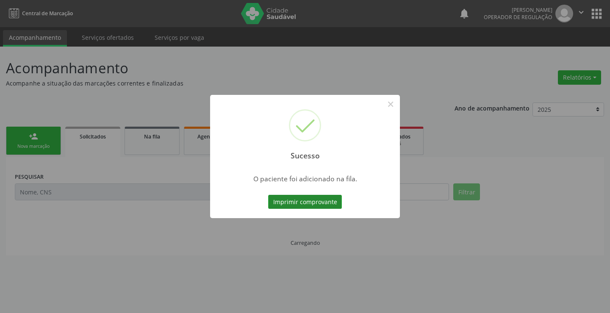
click at [331, 205] on button "Imprimir comprovante" at bounding box center [305, 202] width 74 height 14
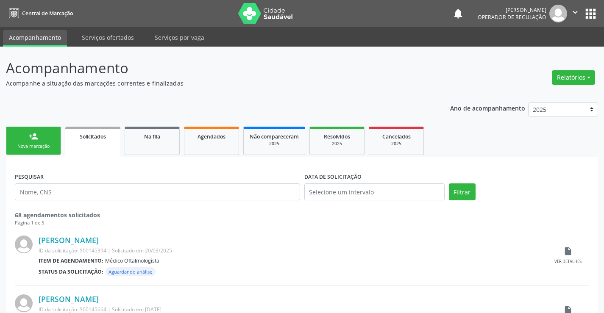
click at [576, 14] on icon "" at bounding box center [575, 12] width 9 height 9
click at [544, 53] on link "Sair" at bounding box center [553, 52] width 58 height 12
